Goal: Task Accomplishment & Management: Manage account settings

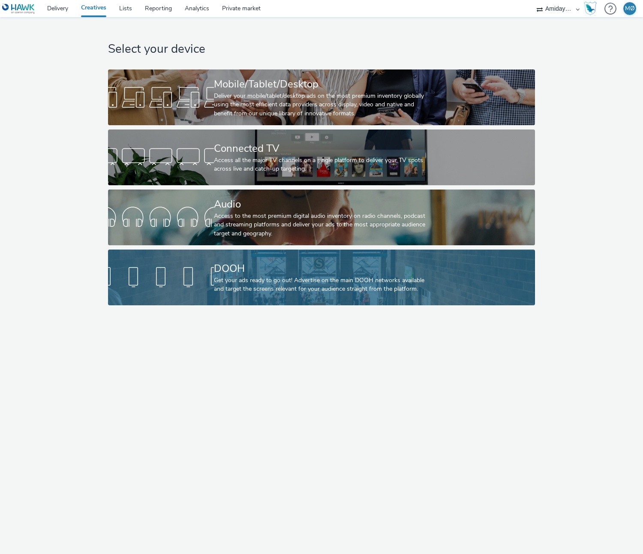
click at [343, 256] on div "DOOH Get your ads ready to go out! Advertise on the main DOOH networks availabl…" at bounding box center [320, 277] width 212 height 56
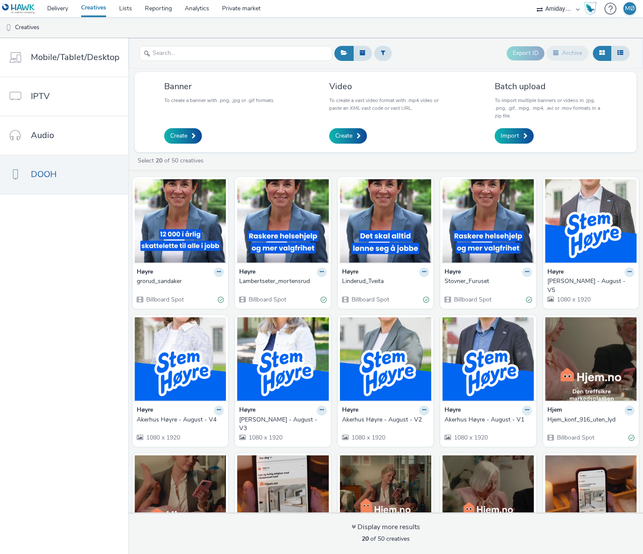
scroll to position [154, 0]
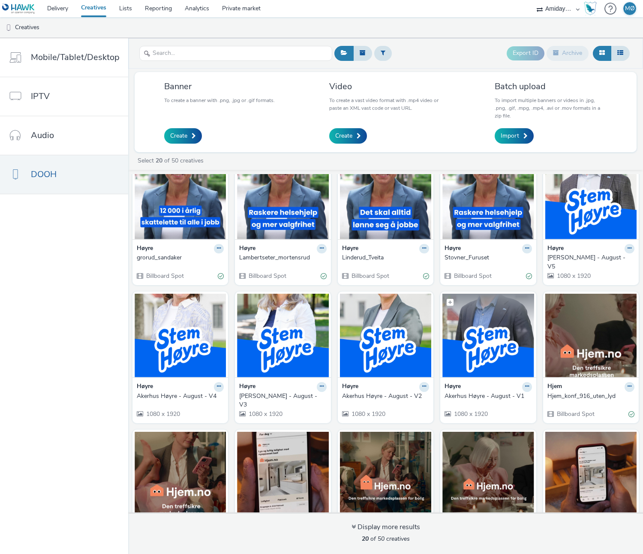
click at [476, 333] on img at bounding box center [487, 336] width 91 height 84
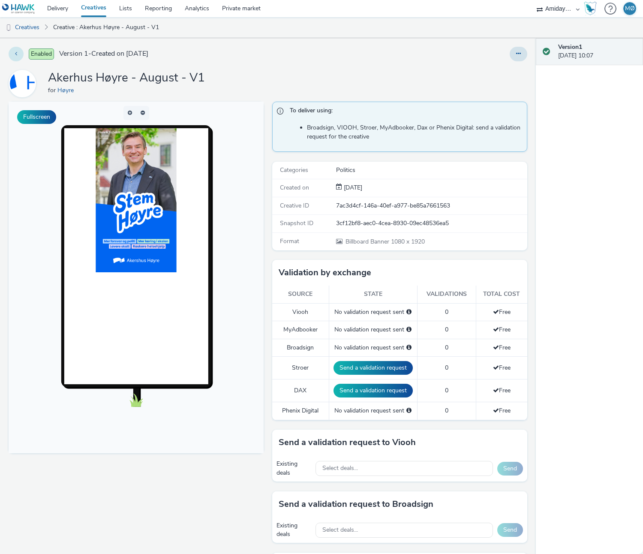
click at [17, 51] on icon at bounding box center [16, 54] width 2 height 6
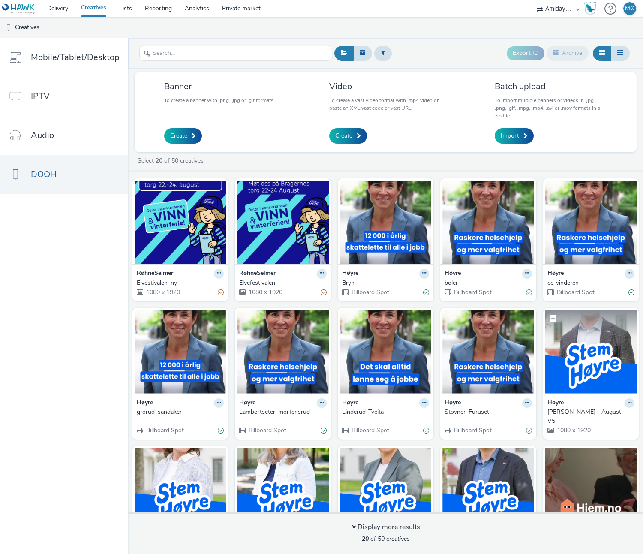
scroll to position [85, 0]
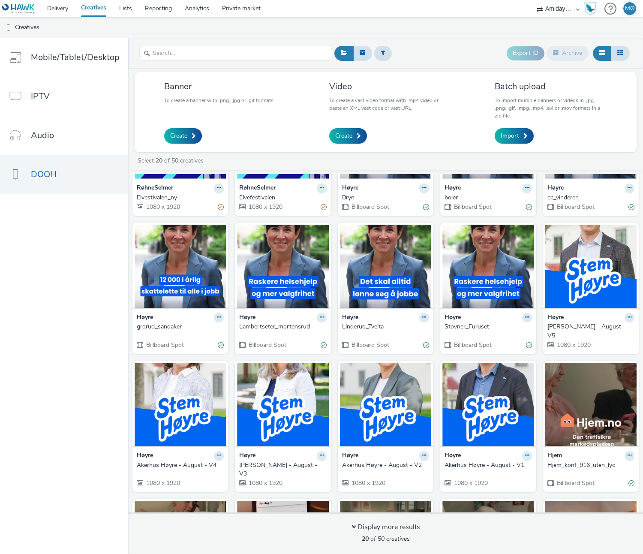
click at [224, 193] on button at bounding box center [219, 188] width 10 height 10
click at [517, 462] on link "Edit" at bounding box center [500, 470] width 64 height 17
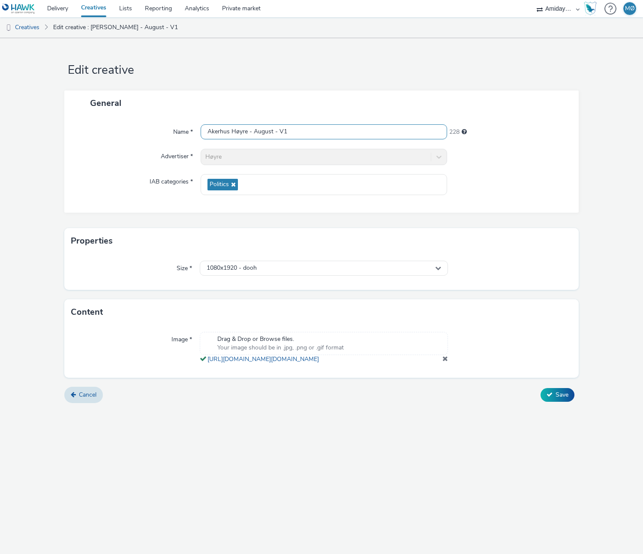
click at [309, 130] on input "Akerhus Høyre - August - V1" at bounding box center [324, 131] width 246 height 15
drag, startPoint x: 253, startPoint y: 131, endPoint x: 337, endPoint y: 138, distance: 84.8
click at [337, 138] on input "Akerhus Høyre - August - V1" at bounding box center [324, 131] width 246 height 15
type input "Akerhus Høyre - [PERSON_NAME]"
click at [559, 399] on span "Save" at bounding box center [562, 394] width 13 height 8
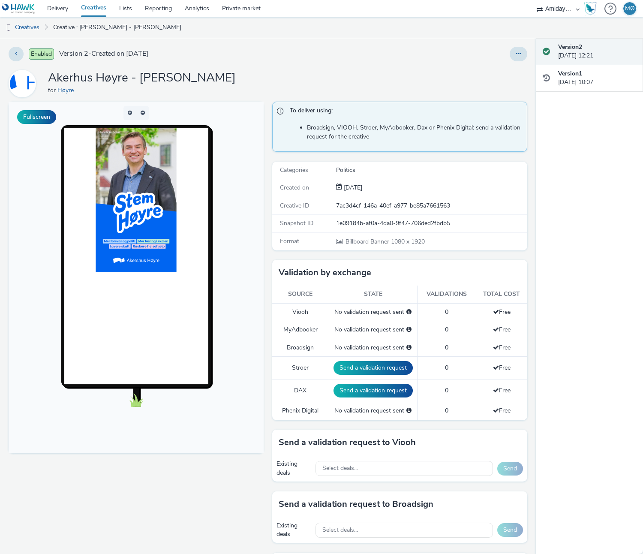
click at [98, 10] on link "Creatives" at bounding box center [94, 8] width 38 height 17
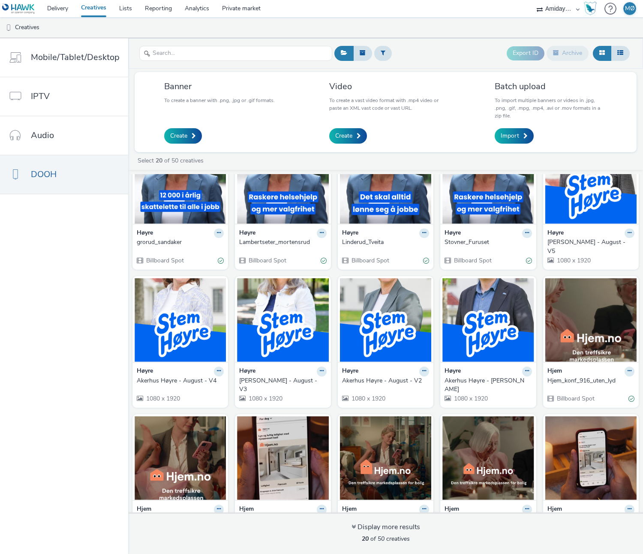
scroll to position [182, 0]
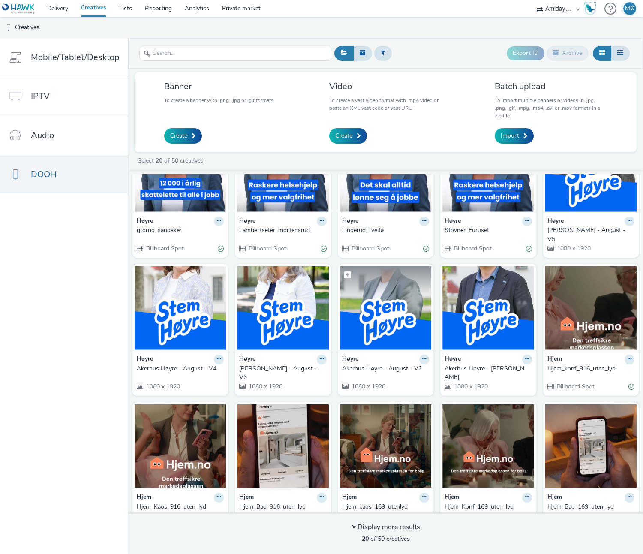
click at [388, 303] on img at bounding box center [385, 308] width 91 height 84
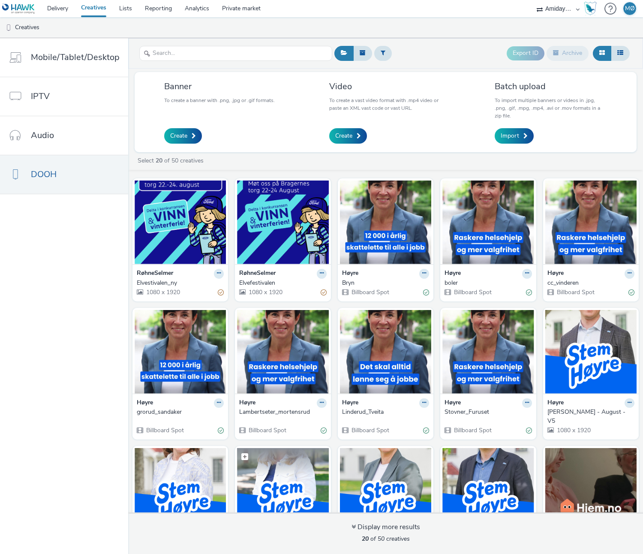
click at [282, 460] on img at bounding box center [282, 490] width 91 height 84
click at [183, 470] on img at bounding box center [180, 490] width 91 height 84
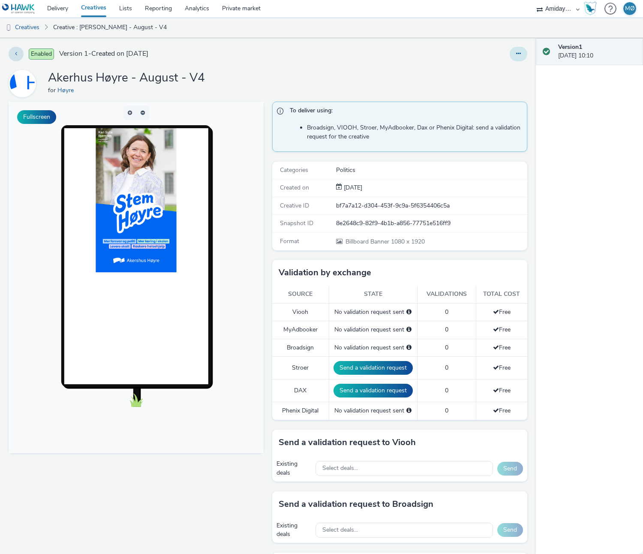
click at [517, 54] on icon at bounding box center [518, 54] width 5 height 6
click at [505, 67] on link "Edit" at bounding box center [495, 71] width 64 height 17
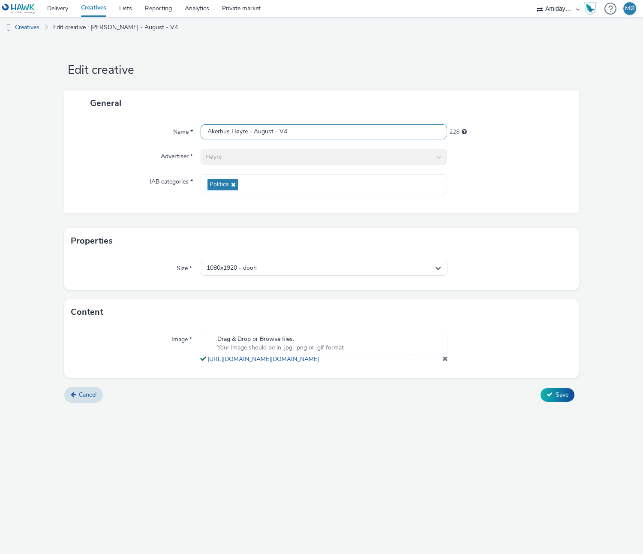
drag, startPoint x: 252, startPoint y: 131, endPoint x: 312, endPoint y: 134, distance: 60.1
click at [318, 135] on input "Akerhus Høyre - August - V4" at bounding box center [324, 131] width 246 height 15
drag, startPoint x: 296, startPoint y: 132, endPoint x: 252, endPoint y: 133, distance: 43.8
click at [252, 133] on input "Akerhus Høyre - August - V4" at bounding box center [324, 131] width 246 height 15
paste input "Bjørnsen"
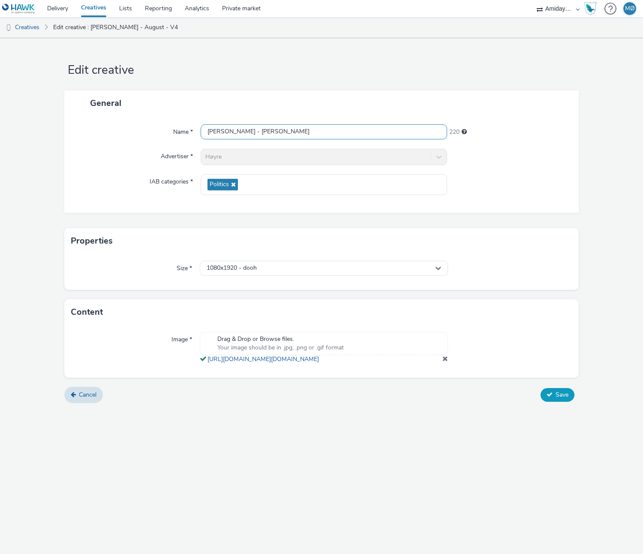
type input "[PERSON_NAME] - [PERSON_NAME]"
click at [553, 402] on button "Save" at bounding box center [558, 395] width 34 height 14
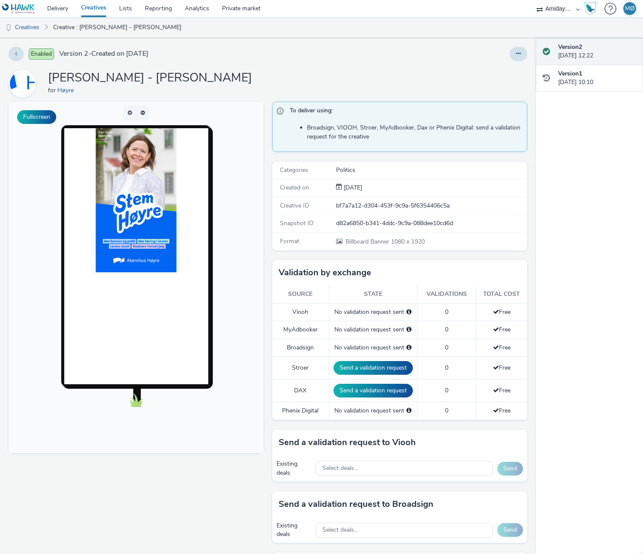
click at [95, 6] on link "Creatives" at bounding box center [94, 8] width 38 height 17
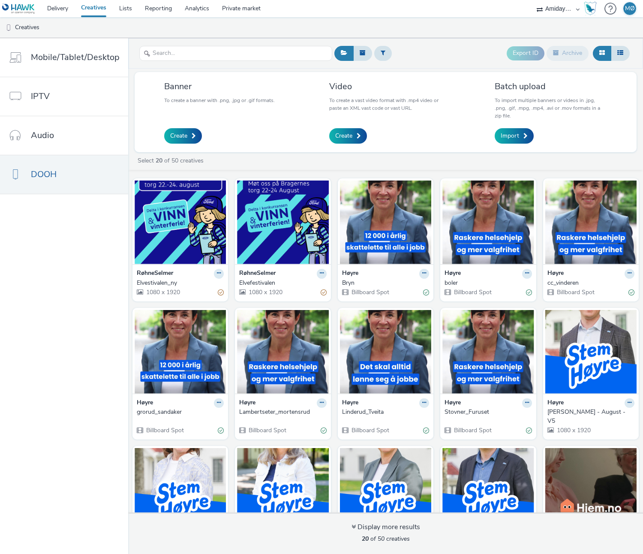
scroll to position [182, 0]
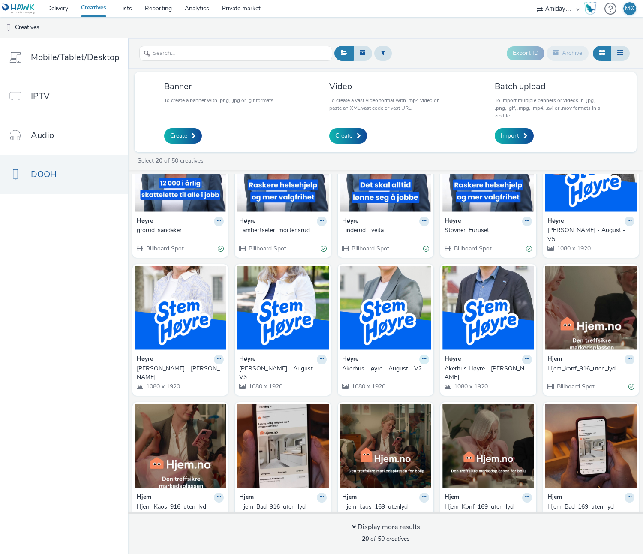
click at [224, 97] on button at bounding box center [219, 92] width 10 height 10
click at [399, 366] on link "Edit" at bounding box center [397, 374] width 64 height 17
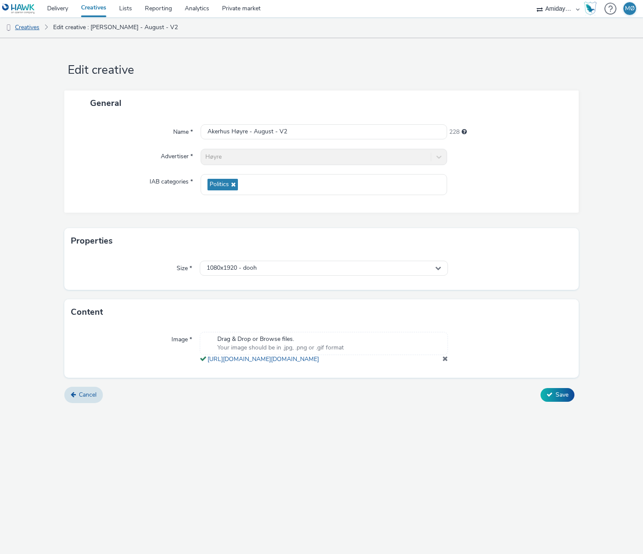
click at [37, 30] on link "Creatives" at bounding box center [22, 27] width 44 height 21
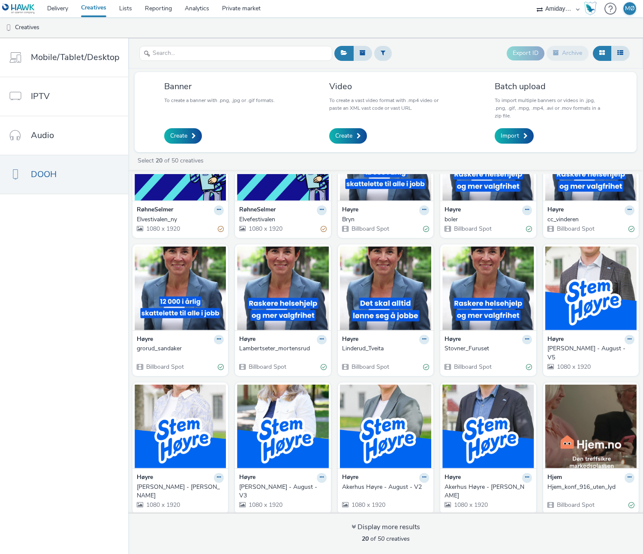
scroll to position [65, 0]
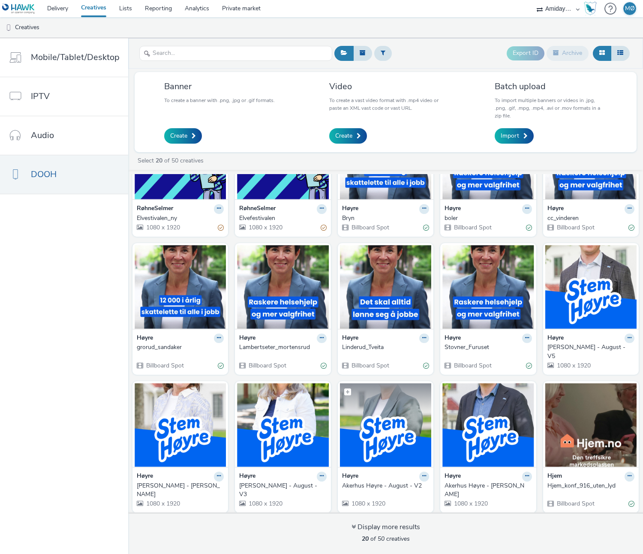
click at [373, 417] on img at bounding box center [385, 425] width 91 height 84
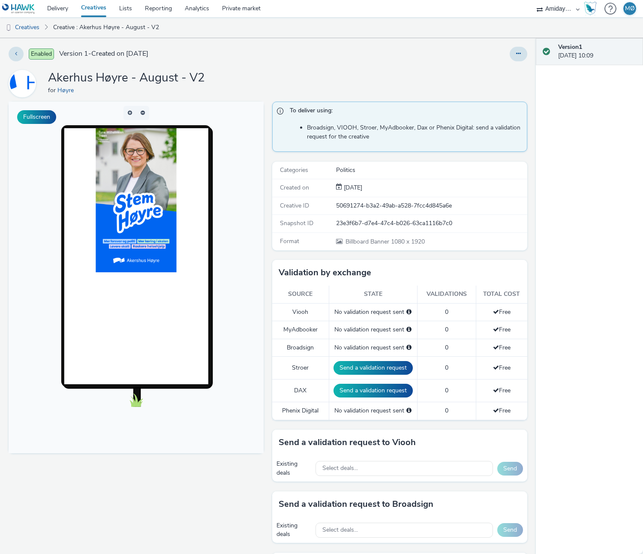
click at [105, 7] on link "Creatives" at bounding box center [94, 8] width 38 height 17
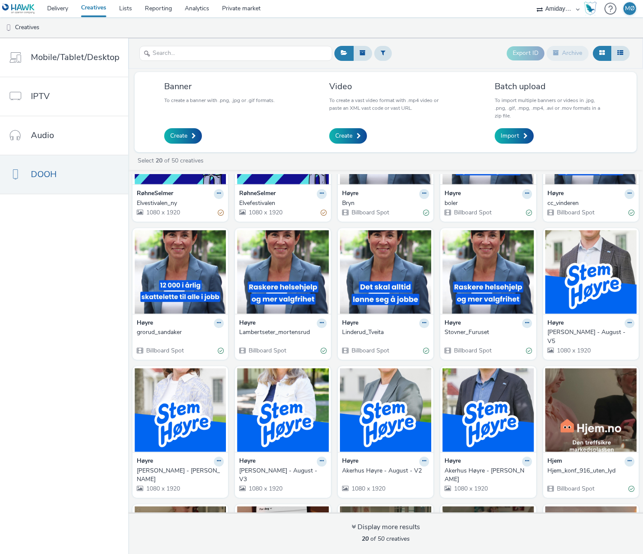
scroll to position [87, 0]
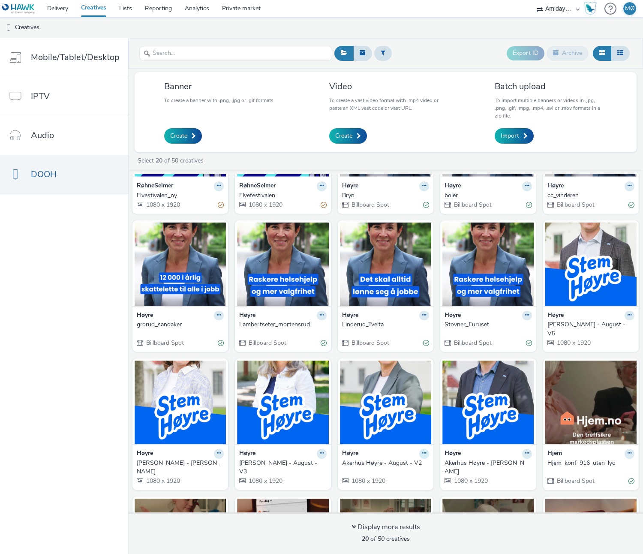
click at [221, 188] on icon at bounding box center [219, 185] width 4 height 5
click at [395, 460] on link "Edit" at bounding box center [397, 468] width 64 height 17
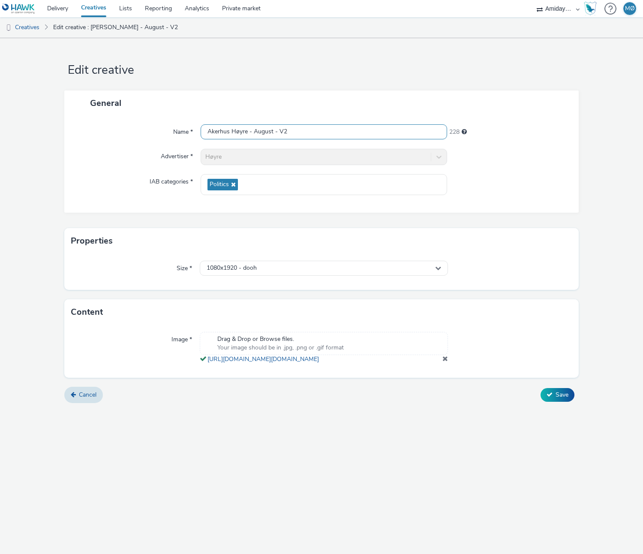
drag, startPoint x: 312, startPoint y: 138, endPoint x: 350, endPoint y: 141, distance: 38.2
click at [350, 141] on div "Name * [PERSON_NAME] - August - V2 228 Advertiser * Høyre IAB categories * Poli…" at bounding box center [321, 164] width 514 height 97
paste input "[PERSON_NAME]"
type input "[PERSON_NAME]"
click at [552, 402] on button "Save" at bounding box center [558, 395] width 34 height 14
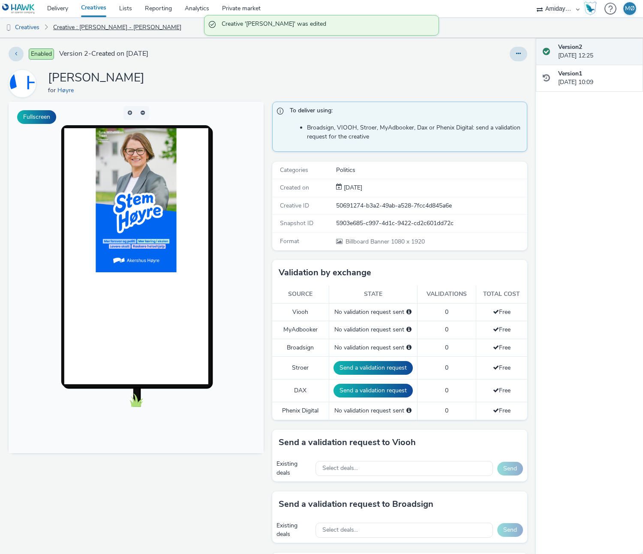
click at [132, 26] on link "Creative : [PERSON_NAME] - [PERSON_NAME]" at bounding box center [117, 27] width 137 height 21
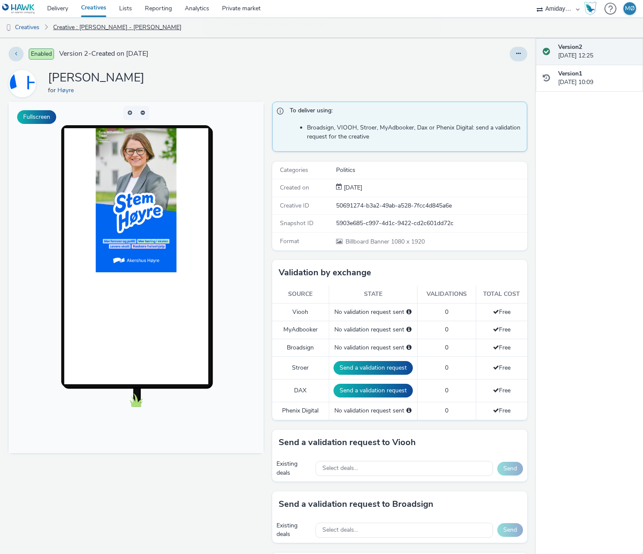
click at [134, 26] on link "Creative : [PERSON_NAME] - [PERSON_NAME]" at bounding box center [117, 27] width 137 height 21
click at [93, 11] on link "Creatives" at bounding box center [94, 8] width 38 height 17
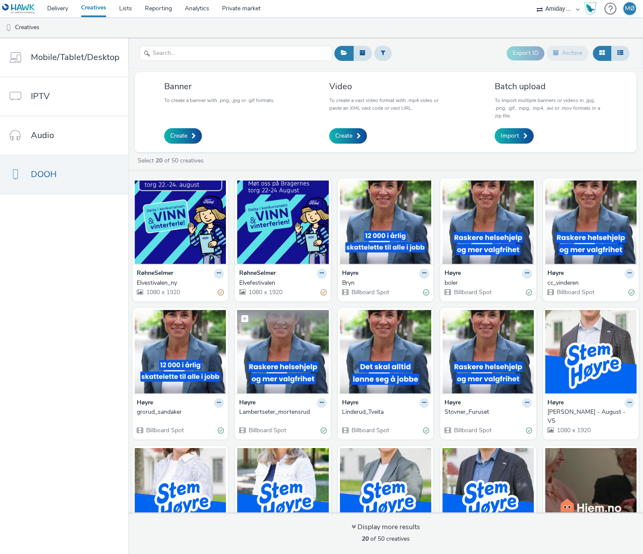
scroll to position [123, 0]
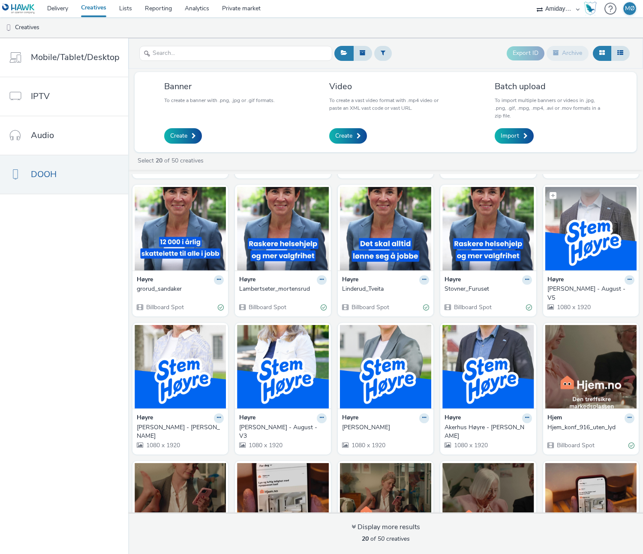
click at [582, 237] on img at bounding box center [590, 229] width 91 height 84
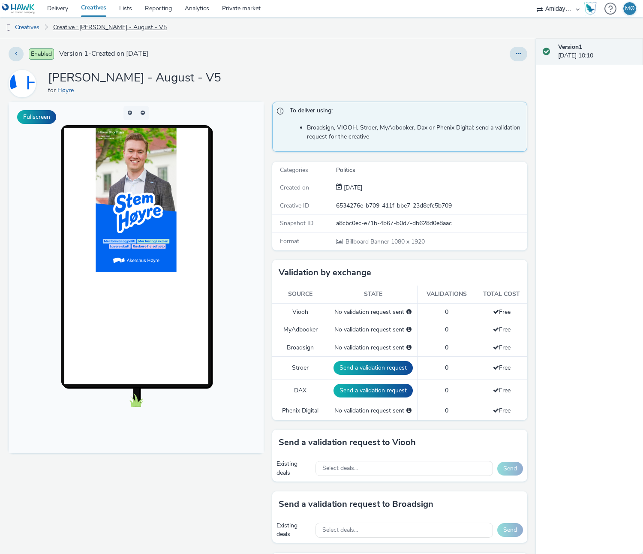
click at [87, 24] on link "Creative : [PERSON_NAME] - August - V5" at bounding box center [110, 27] width 122 height 21
click at [520, 53] on icon at bounding box center [518, 54] width 5 height 6
click at [502, 72] on link "Edit" at bounding box center [495, 71] width 64 height 17
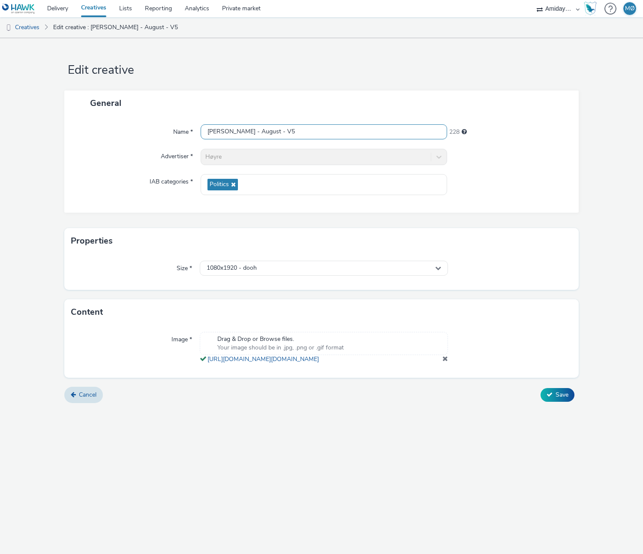
drag, startPoint x: 251, startPoint y: 132, endPoint x: 355, endPoint y: 136, distance: 103.8
click at [355, 136] on input "[PERSON_NAME] - August - V5" at bounding box center [324, 131] width 246 height 15
paste input "[PERSON_NAME]"
type input "[PERSON_NAME] - [PERSON_NAME]"
click at [547, 397] on icon at bounding box center [550, 394] width 6 height 6
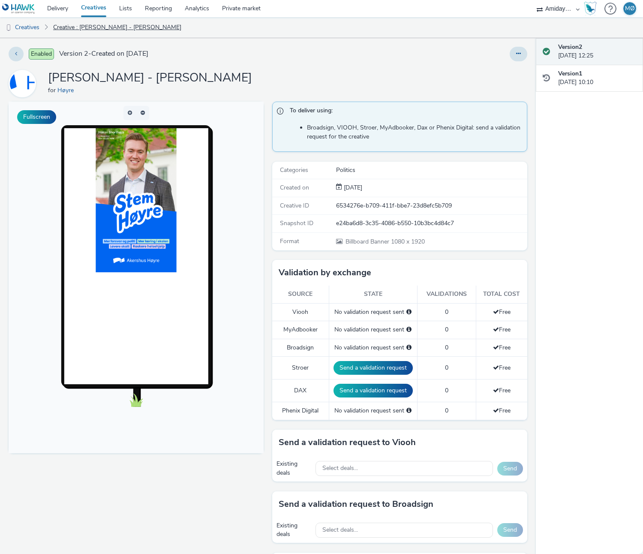
click at [72, 27] on link "Creative : [PERSON_NAME] - [PERSON_NAME]" at bounding box center [117, 27] width 137 height 21
drag, startPoint x: 34, startPoint y: 23, endPoint x: 47, endPoint y: 31, distance: 15.2
click at [34, 23] on link "Creatives" at bounding box center [22, 27] width 44 height 21
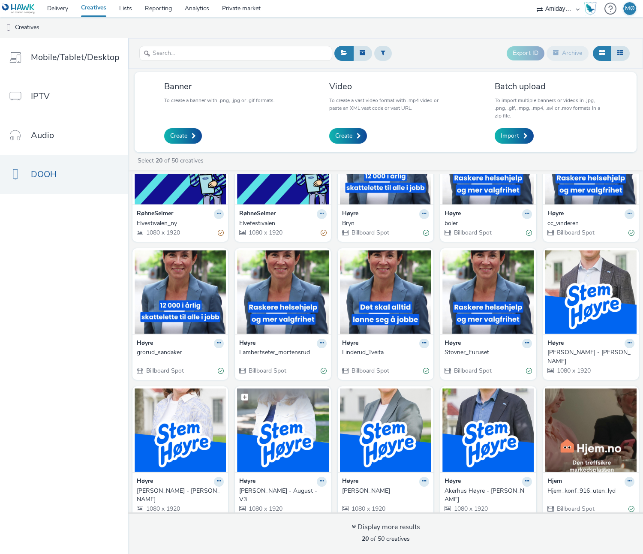
scroll to position [71, 0]
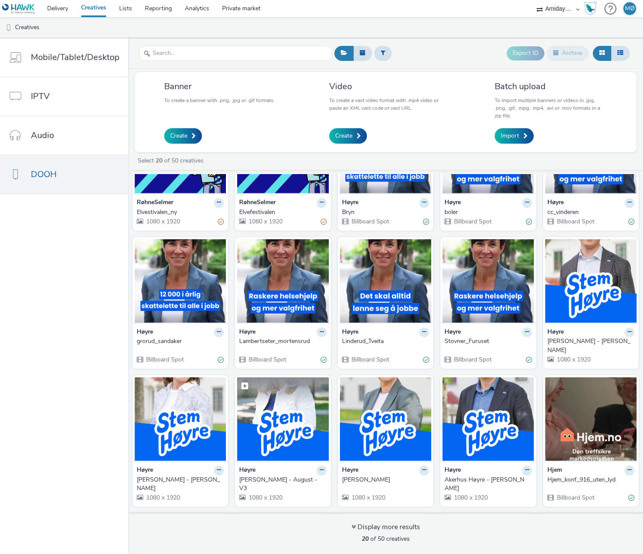
click at [276, 420] on img at bounding box center [282, 419] width 91 height 84
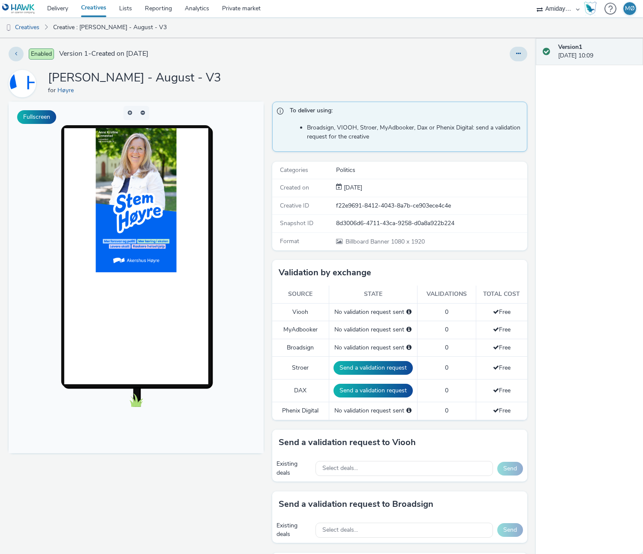
drag, startPoint x: 525, startPoint y: 52, endPoint x: 525, endPoint y: 59, distance: 6.9
click at [525, 52] on button at bounding box center [519, 54] width 18 height 15
click at [501, 69] on link "Edit" at bounding box center [495, 71] width 64 height 17
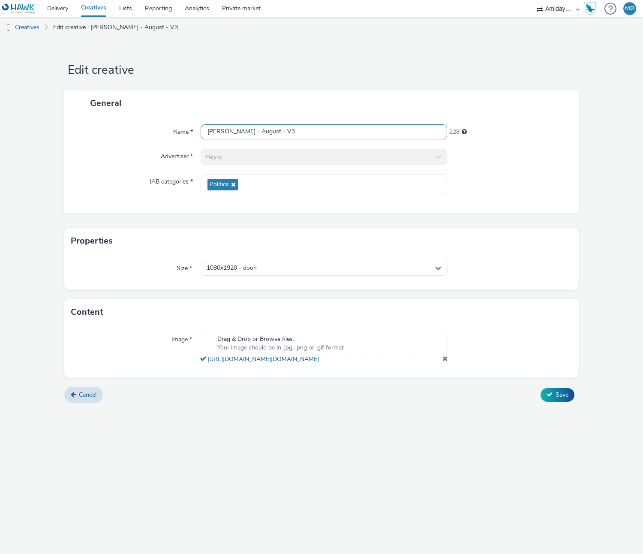
click at [264, 130] on input "[PERSON_NAME] - August - V3" at bounding box center [324, 131] width 246 height 15
drag, startPoint x: 264, startPoint y: 130, endPoint x: 258, endPoint y: 132, distance: 6.8
click at [264, 130] on input "[PERSON_NAME] - August - V3" at bounding box center [324, 131] width 246 height 15
drag, startPoint x: 250, startPoint y: 130, endPoint x: 317, endPoint y: 129, distance: 66.9
click at [317, 129] on input "Akerhus Høyre - - V3" at bounding box center [324, 131] width 246 height 15
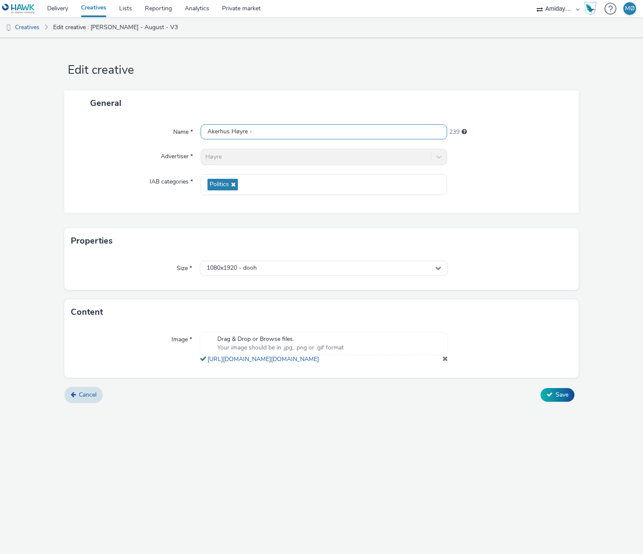
paste input "[PERSON_NAME]:"
type input "[PERSON_NAME]"
click at [562, 402] on button "Save" at bounding box center [558, 395] width 34 height 14
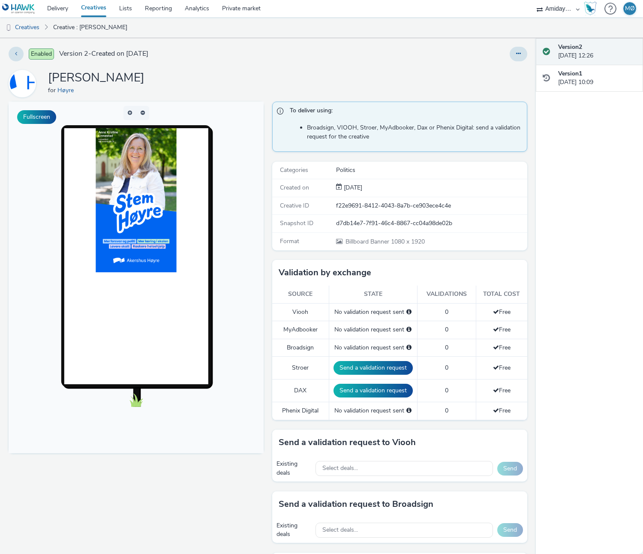
click at [102, 7] on link "Creatives" at bounding box center [94, 8] width 38 height 17
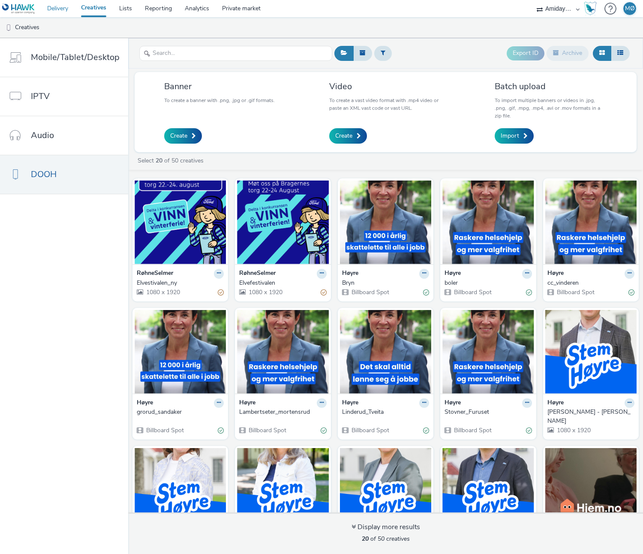
click at [64, 7] on link "Delivery" at bounding box center [58, 8] width 34 height 17
